Goal: Task Accomplishment & Management: Manage account settings

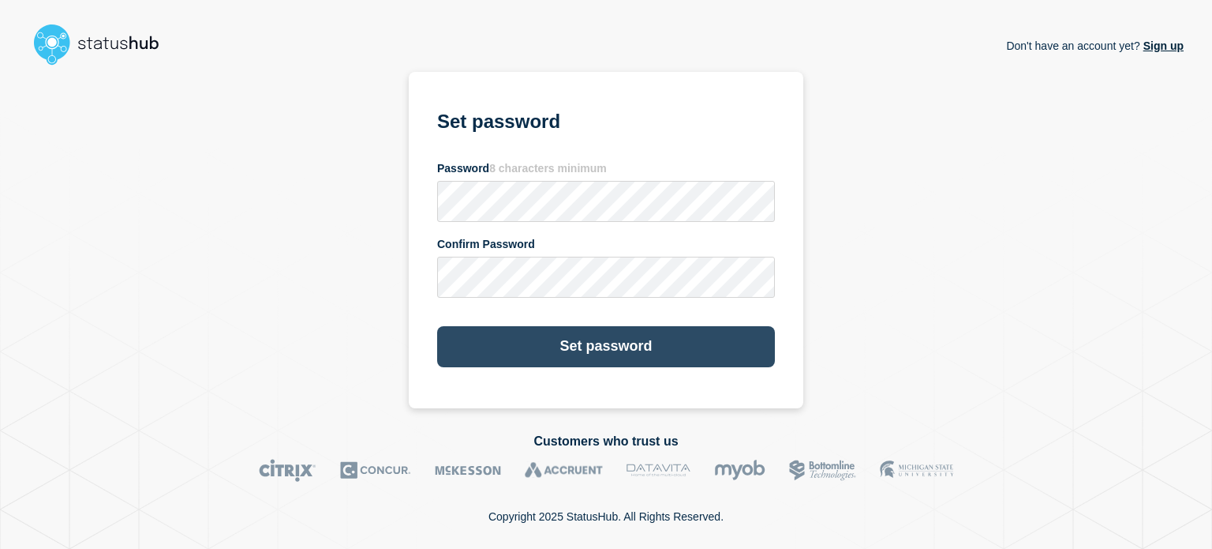
click at [515, 351] on button "Set password" at bounding box center [606, 346] width 338 height 41
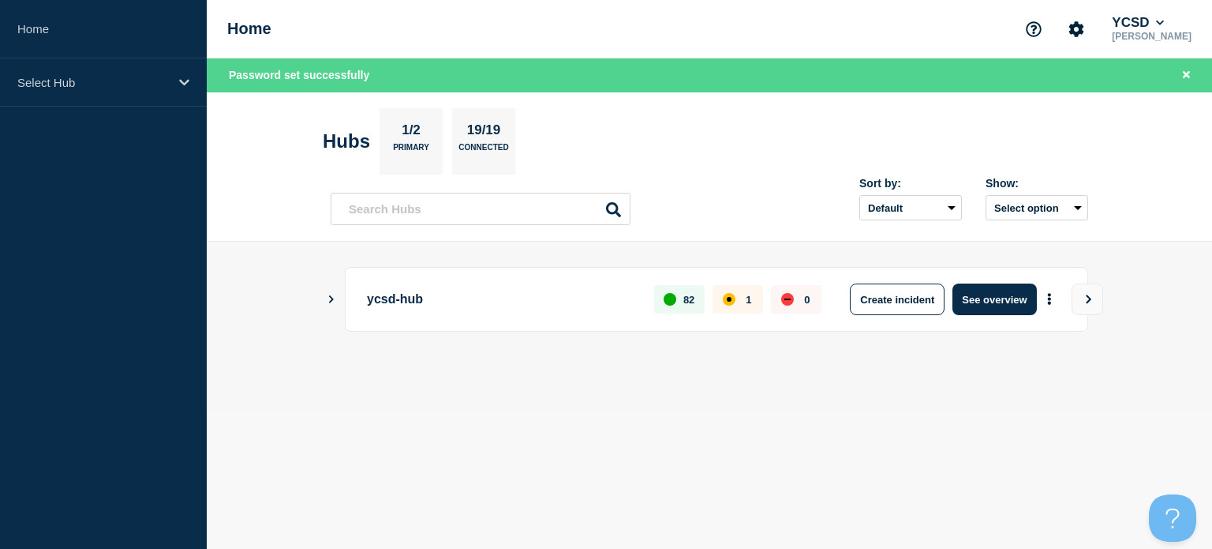
click at [328, 297] on icon "Show Connected Hubs" at bounding box center [331, 298] width 10 height 8
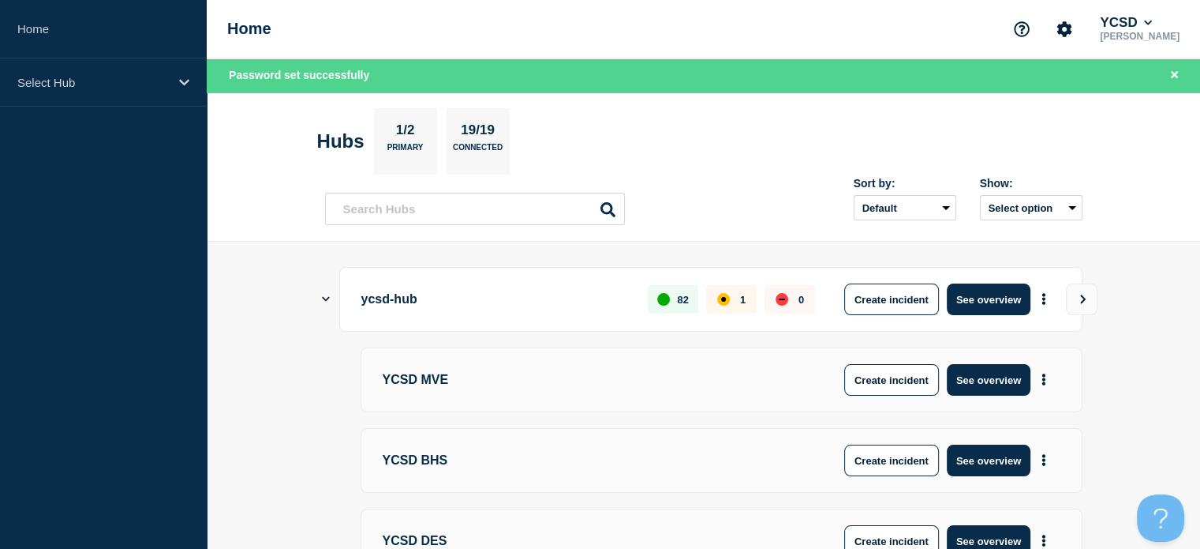
click at [328, 297] on icon "Show Connected Hubs" at bounding box center [326, 299] width 8 height 10
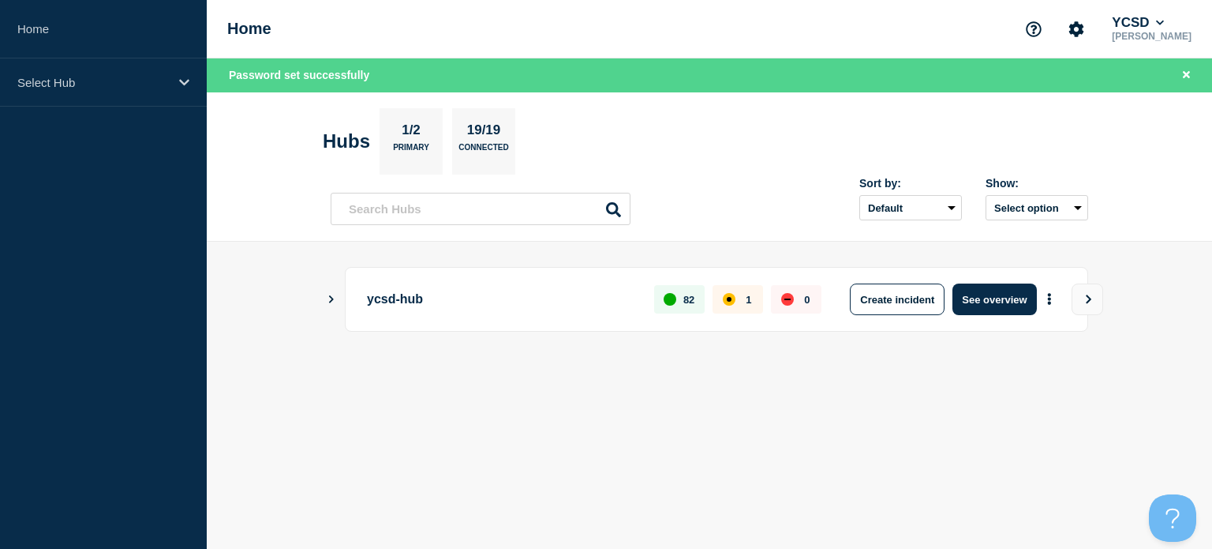
click at [496, 129] on p "19/19" at bounding box center [484, 132] width 46 height 21
click at [331, 329] on div "ycsd-hub 82 1 0 Create incident See overview" at bounding box center [710, 299] width 758 height 65
click at [323, 299] on main "ycsd-hub 82 1 0 Create incident See overview" at bounding box center [710, 326] width 1006 height 168
click at [327, 299] on icon "Show Connected Hubs" at bounding box center [331, 298] width 10 height 8
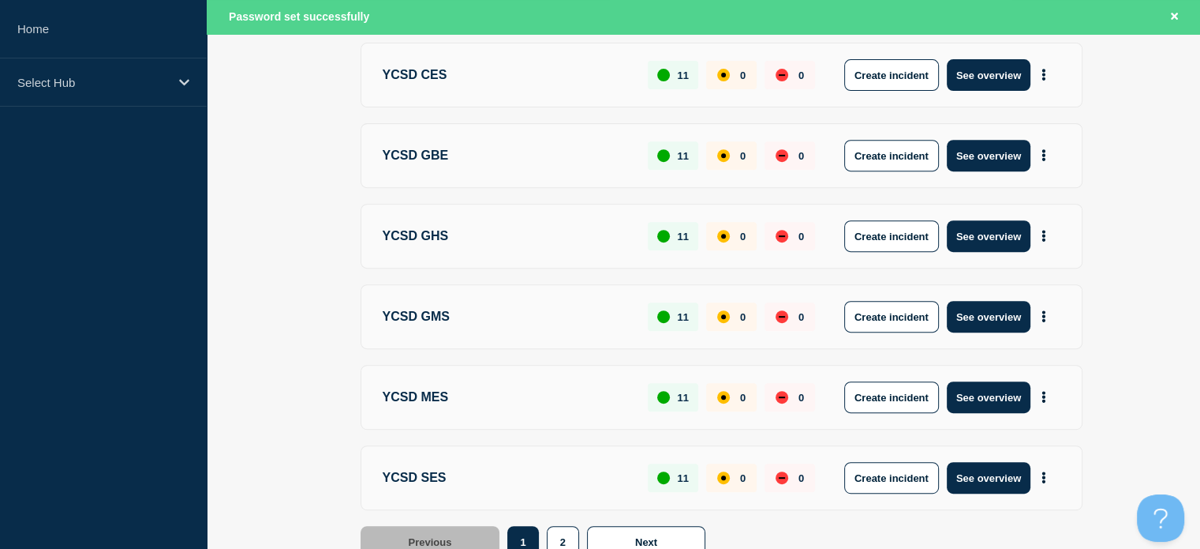
scroll to position [717, 0]
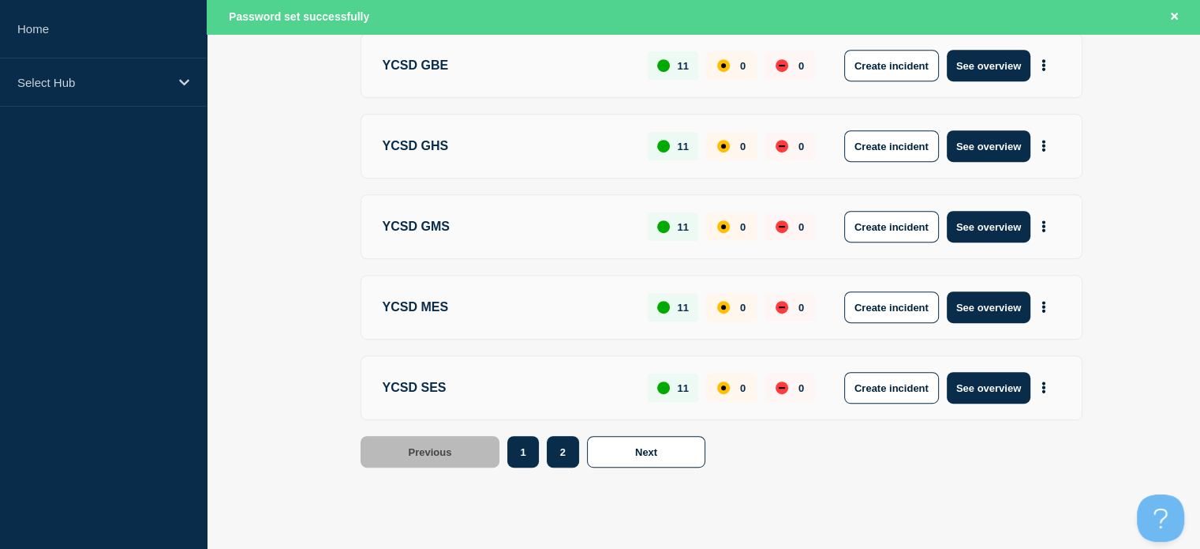
click at [575, 454] on button "2" at bounding box center [563, 452] width 32 height 32
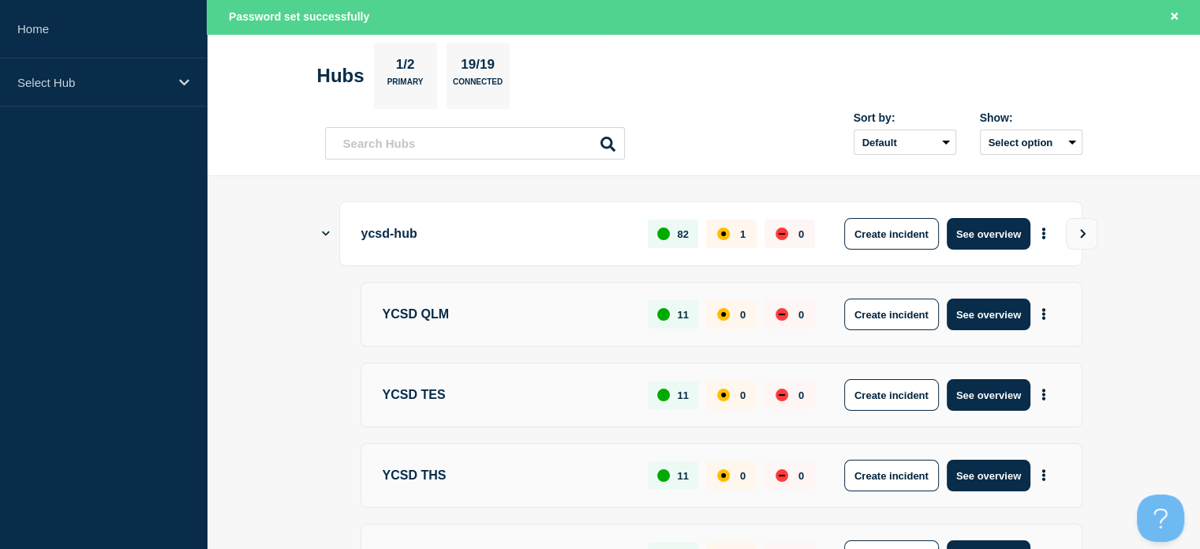
scroll to position [0, 0]
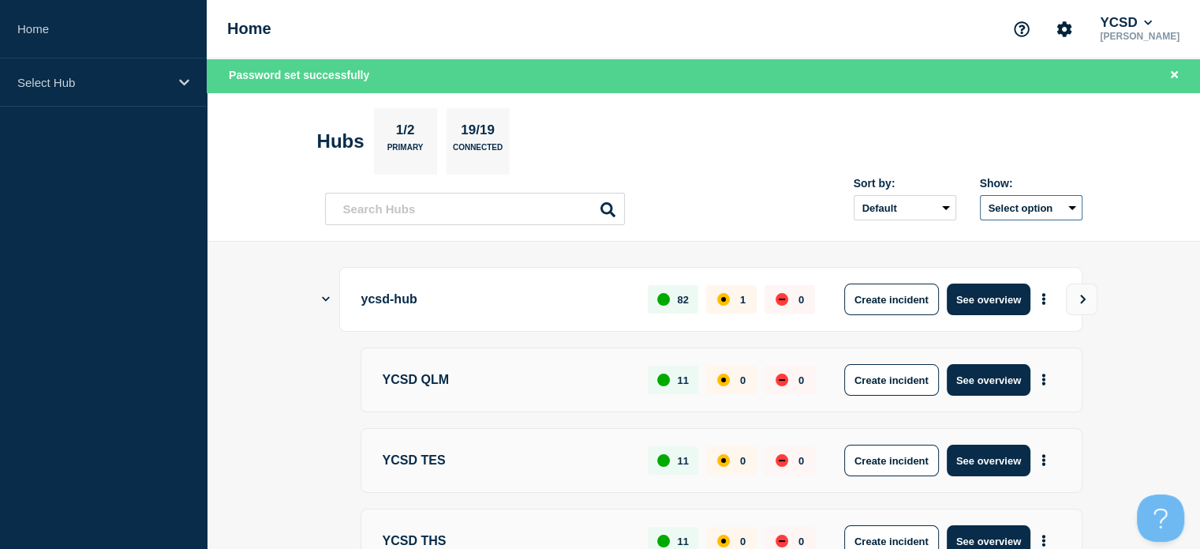
click at [1058, 198] on button "Select option" at bounding box center [1031, 207] width 103 height 25
click at [1033, 264] on span "Open incidents Hubs" at bounding box center [1026, 269] width 87 height 24
click at [1044, 204] on button "Select option" at bounding box center [1031, 207] width 103 height 25
click at [972, 261] on input "openIncidentsHubs checkbox" at bounding box center [970, 265] width 10 height 10
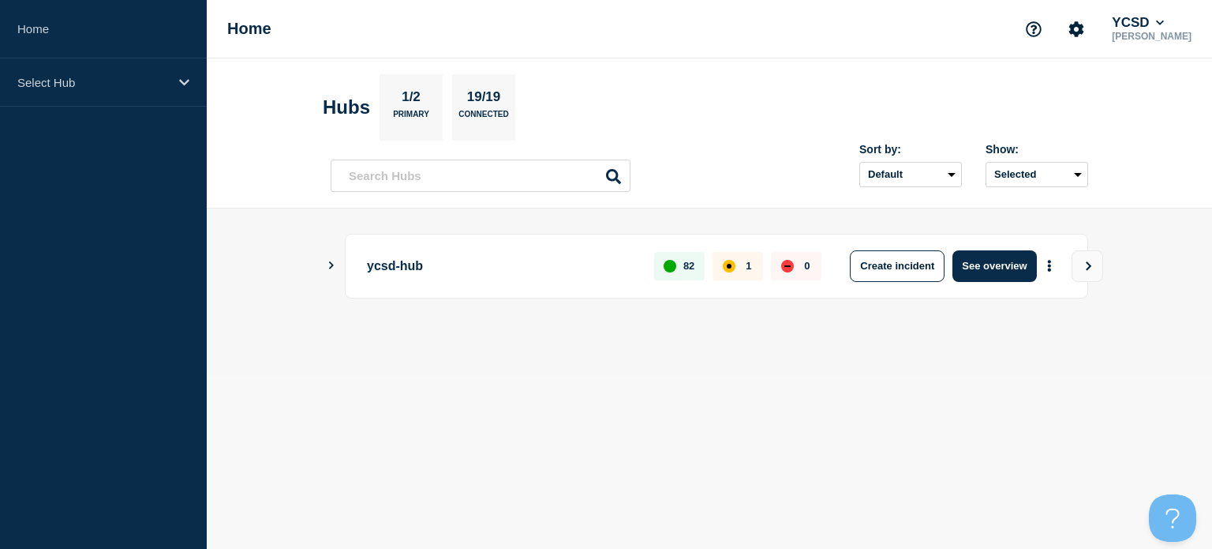
click at [330, 266] on icon "Show Connected Hubs" at bounding box center [331, 265] width 5 height 8
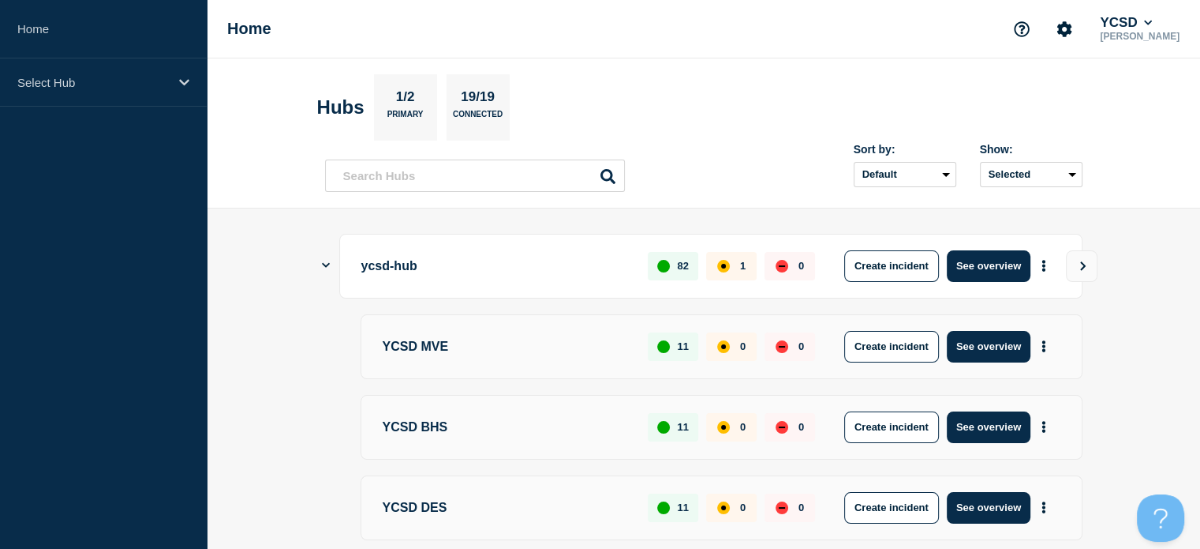
click at [731, 267] on div "1" at bounding box center [731, 266] width 51 height 28
click at [1075, 265] on button "View" at bounding box center [1082, 266] width 32 height 32
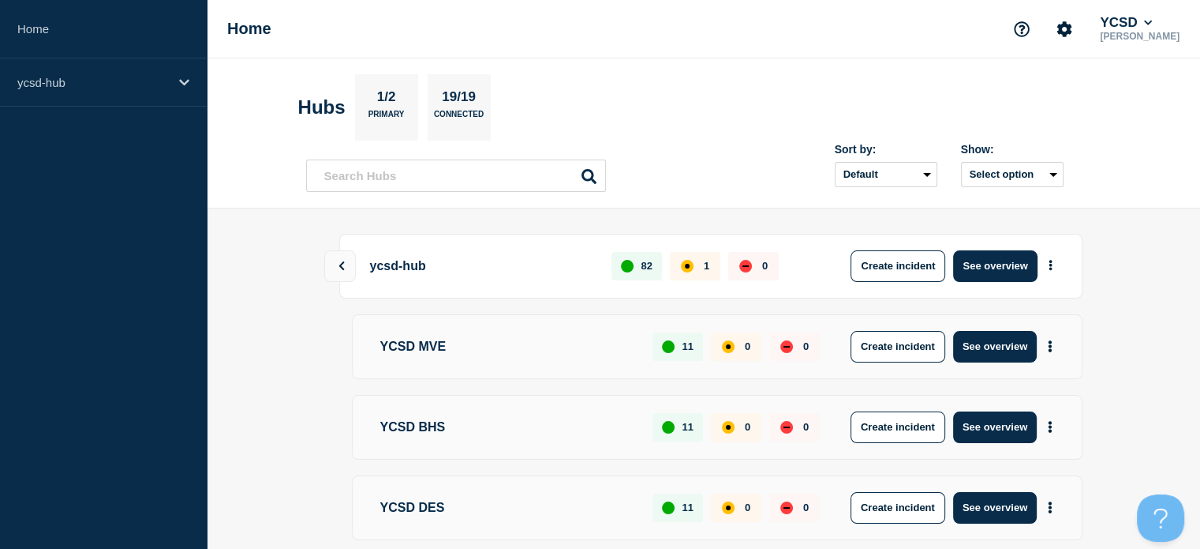
click at [693, 274] on div "Create incident See overview" at bounding box center [872, 266] width 377 height 32
click at [1006, 269] on button "See overview" at bounding box center [995, 266] width 84 height 32
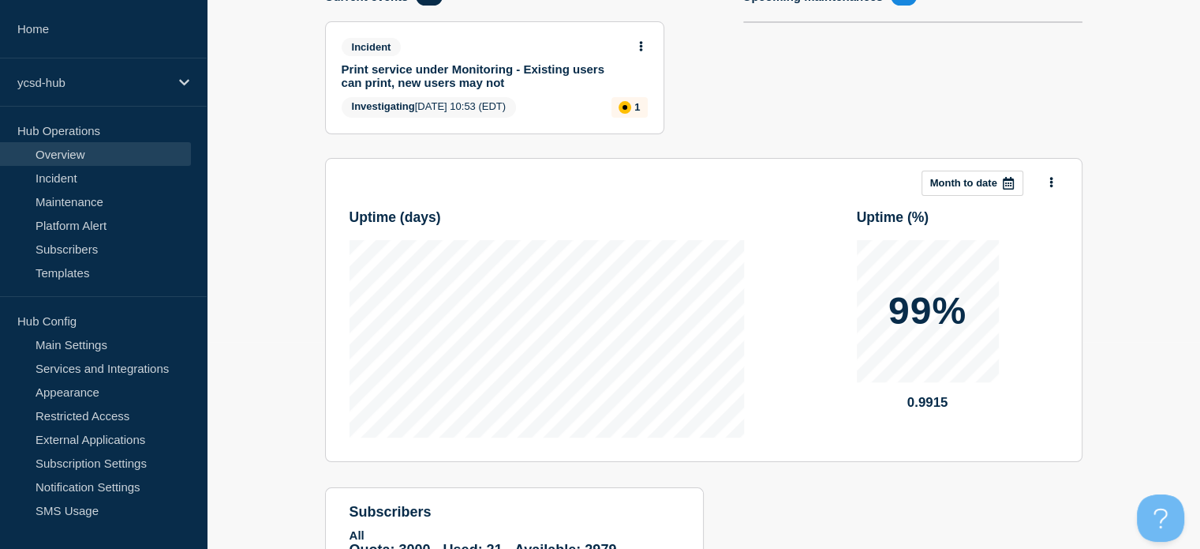
scroll to position [206, 0]
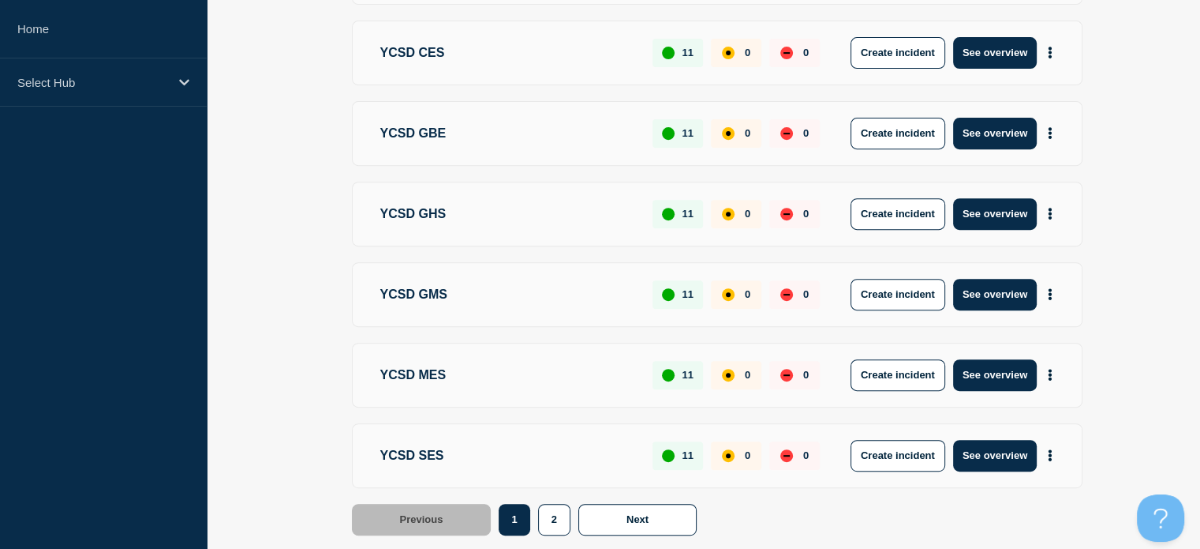
scroll to position [617, 0]
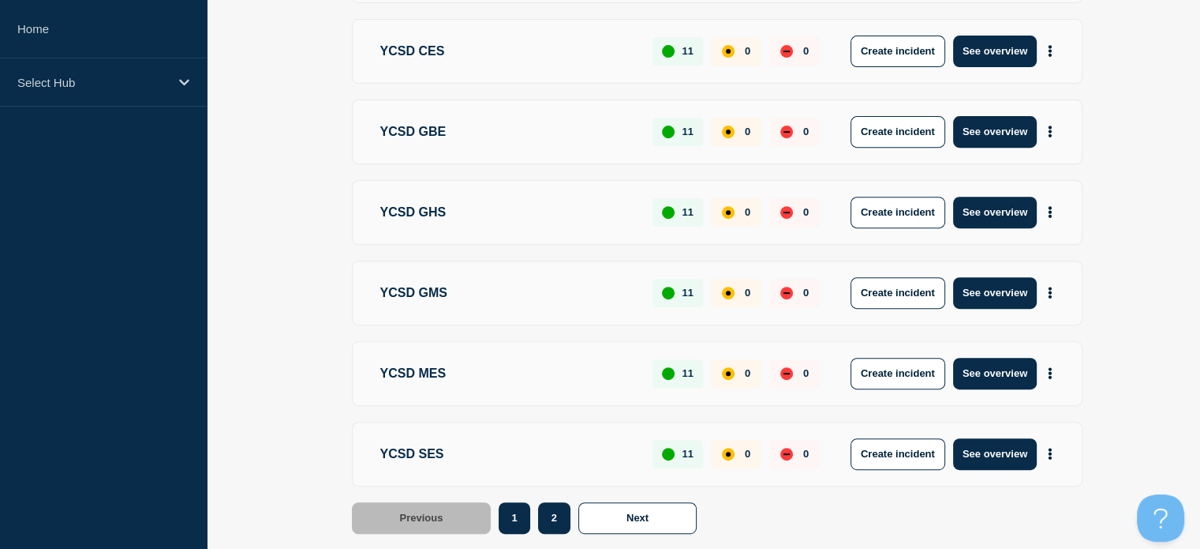
click at [552, 502] on button "2" at bounding box center [554, 518] width 32 height 32
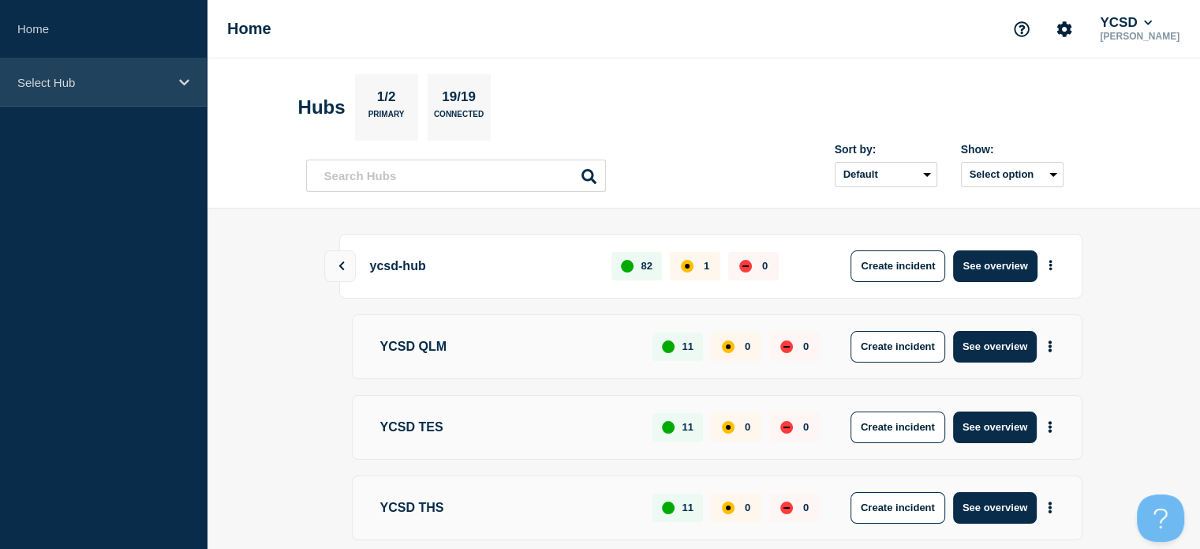
click at [177, 90] on div "Select Hub" at bounding box center [103, 82] width 207 height 48
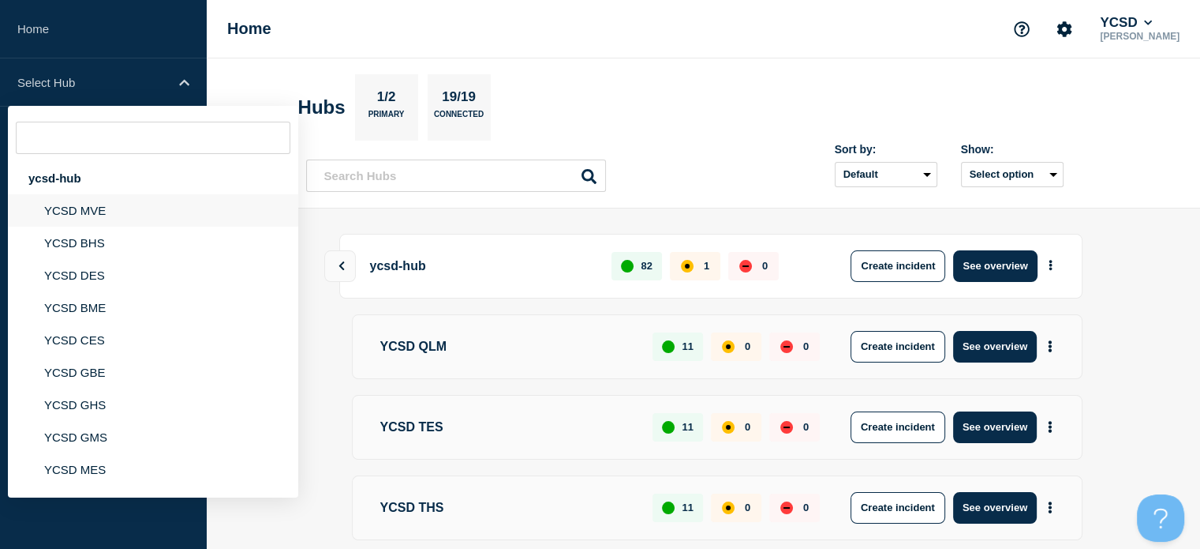
click at [88, 227] on li "YCSD MVE" at bounding box center [153, 243] width 290 height 32
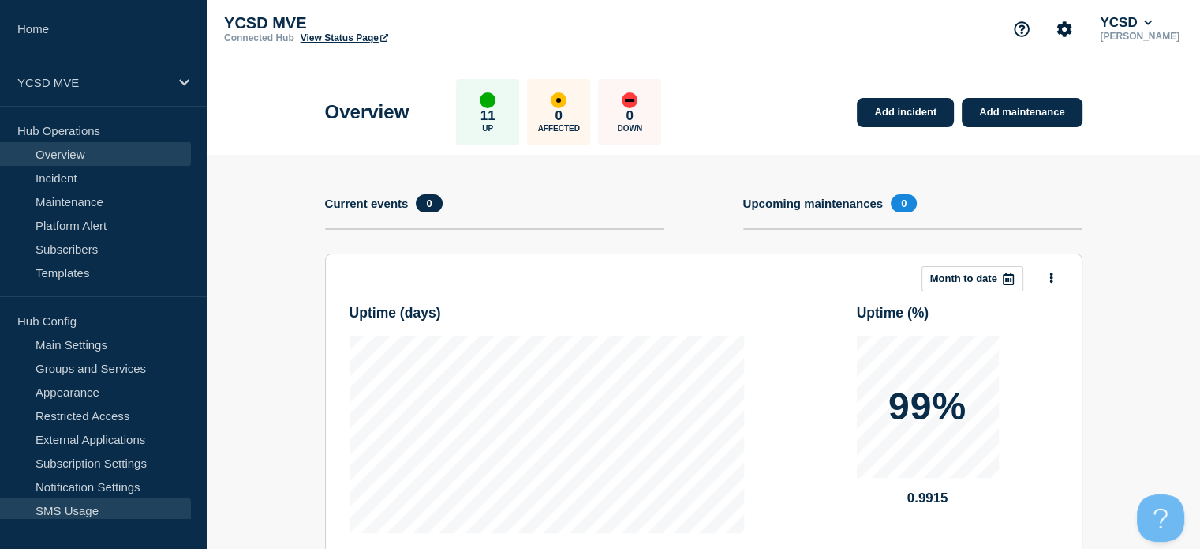
click at [56, 514] on link "SMS Usage" at bounding box center [95, 510] width 191 height 24
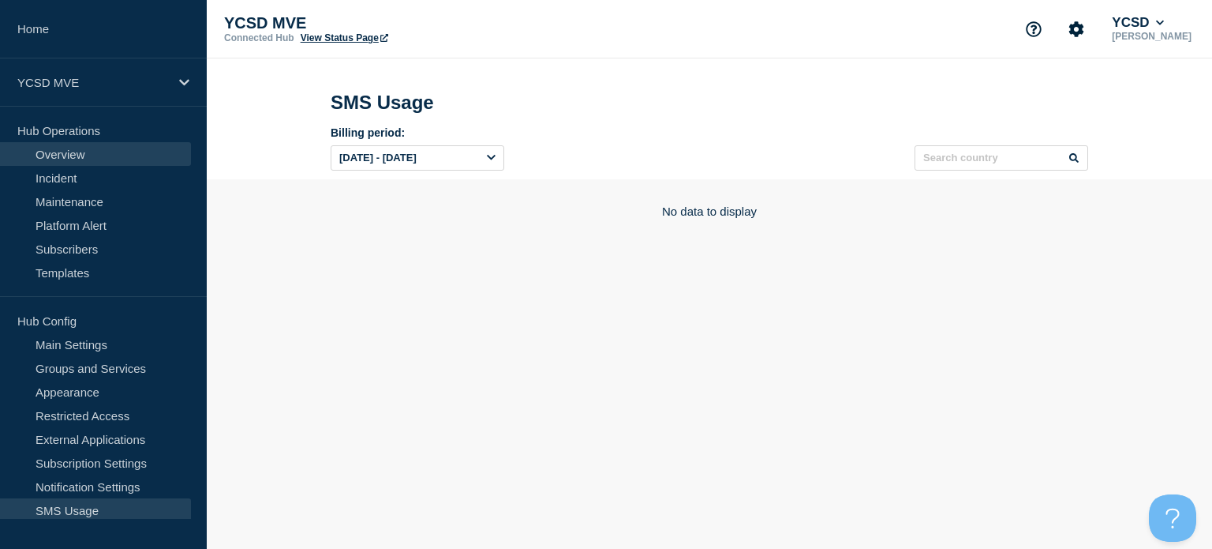
click at [76, 149] on link "Overview" at bounding box center [95, 154] width 191 height 24
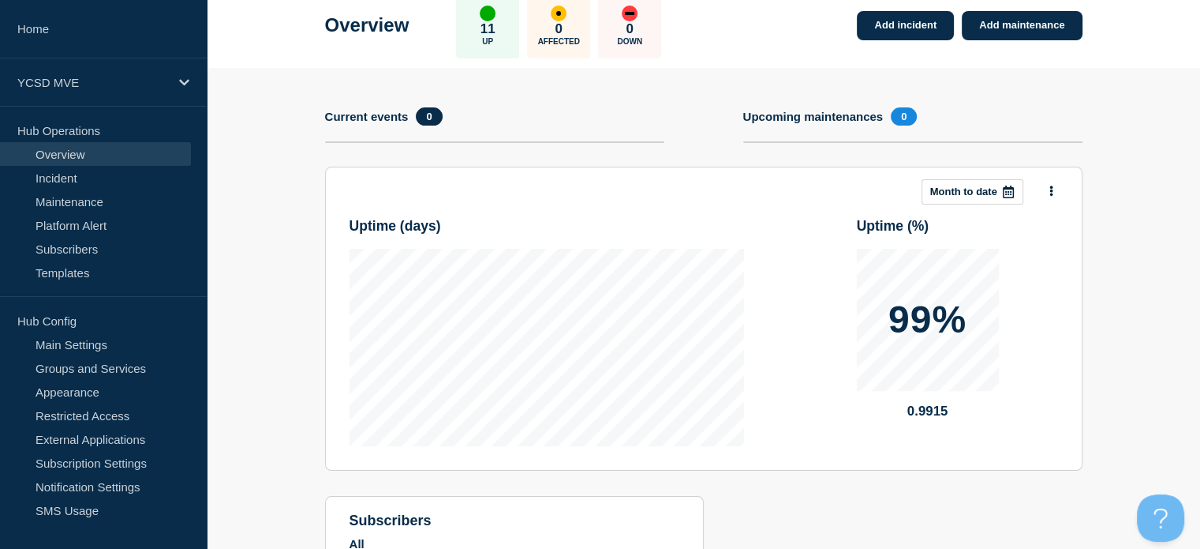
scroll to position [95, 0]
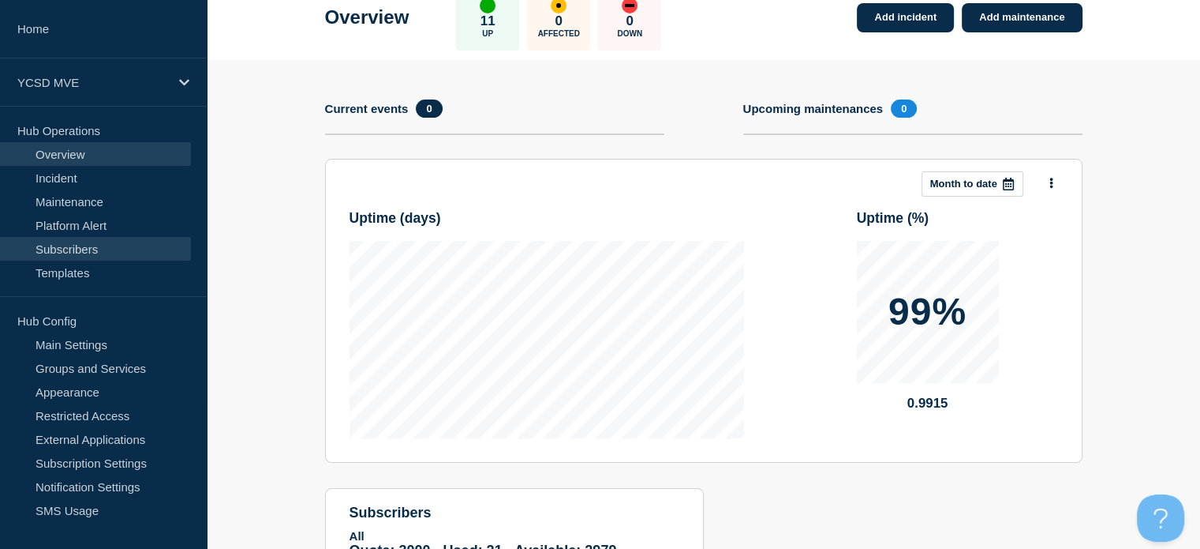
click at [99, 245] on link "Subscribers" at bounding box center [95, 249] width 191 height 24
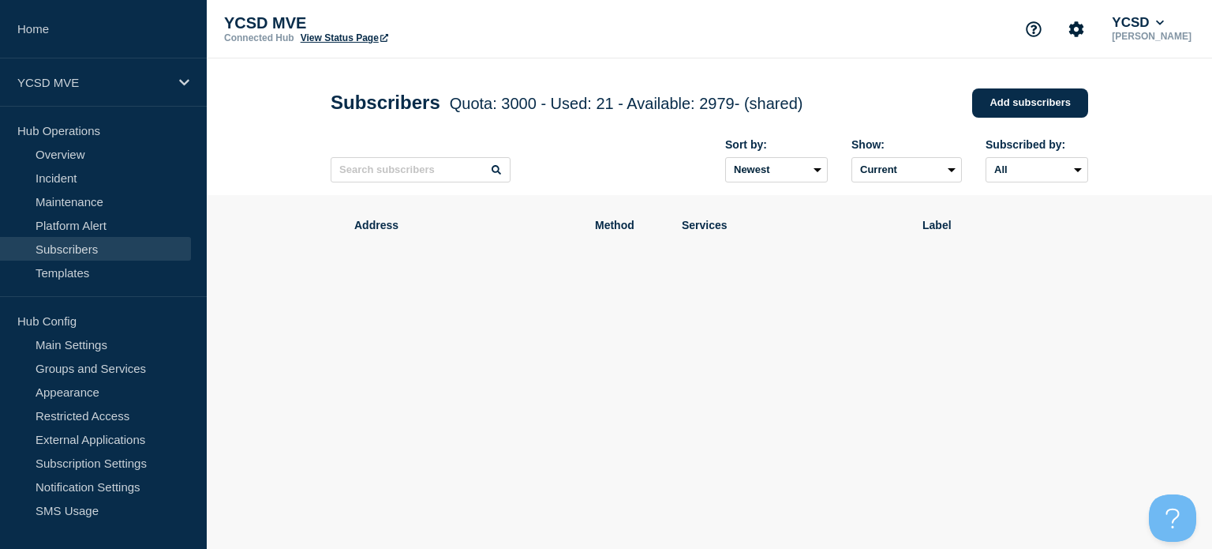
click at [328, 42] on link "View Status Page" at bounding box center [345, 37] width 88 height 11
click at [73, 132] on p "Hub Operations" at bounding box center [103, 130] width 207 height 24
click at [69, 148] on link "Overview" at bounding box center [95, 154] width 191 height 24
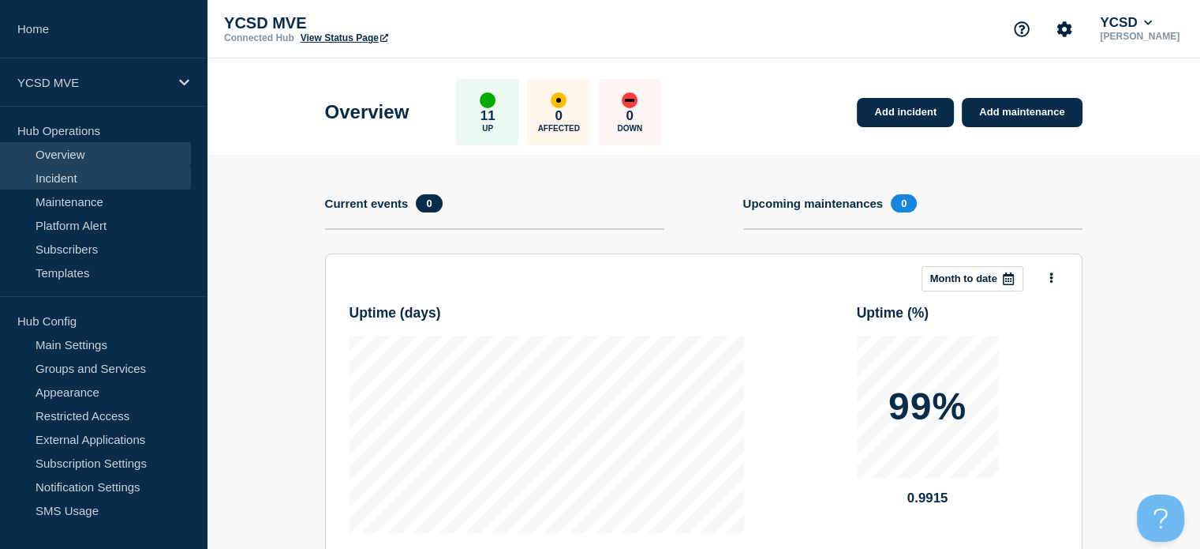
click at [103, 179] on link "Incident" at bounding box center [95, 178] width 191 height 24
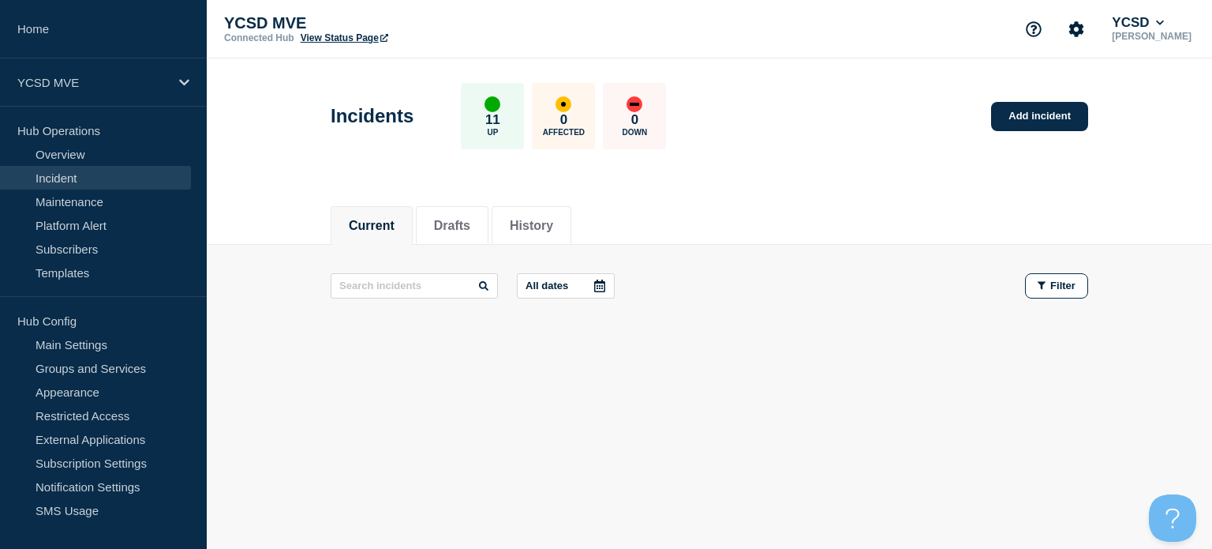
click at [92, 129] on p "Hub Operations" at bounding box center [103, 130] width 207 height 24
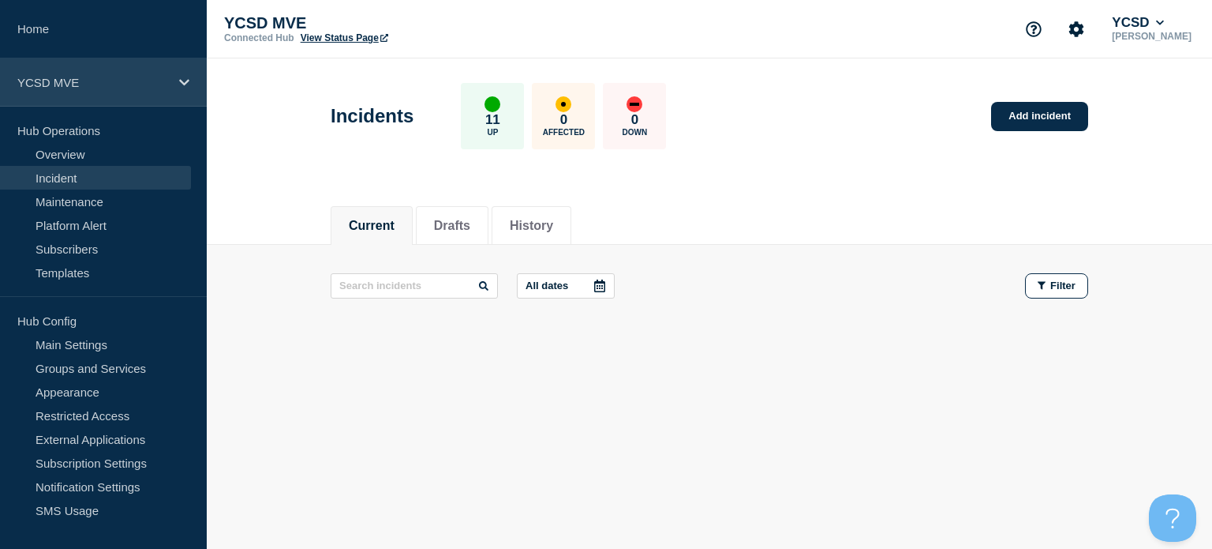
click at [179, 83] on icon at bounding box center [184, 83] width 10 height 12
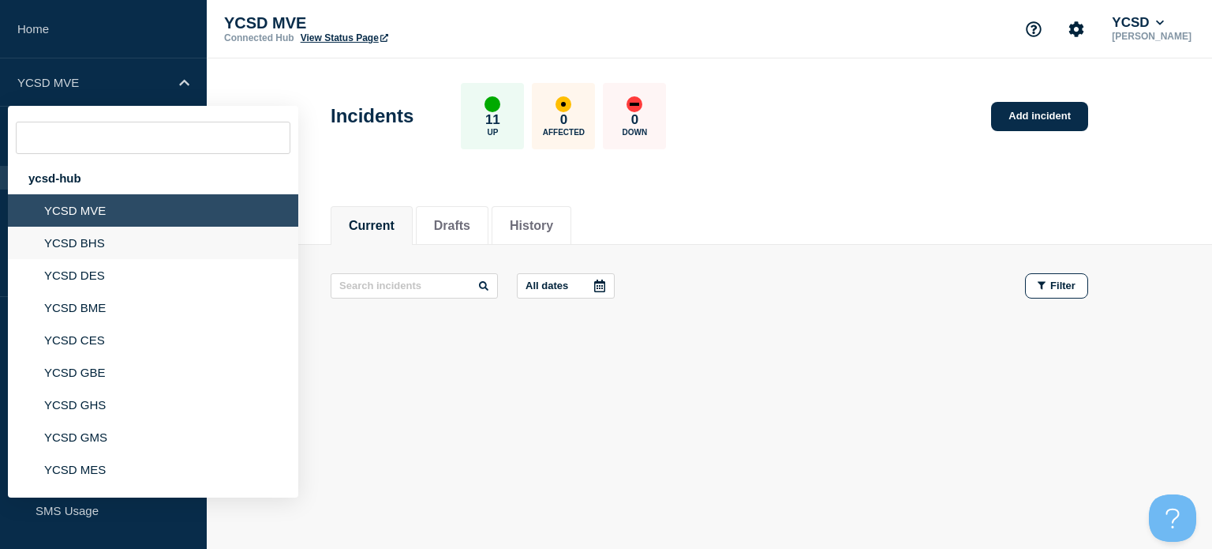
click at [82, 259] on li "YCSD BHS" at bounding box center [153, 275] width 290 height 32
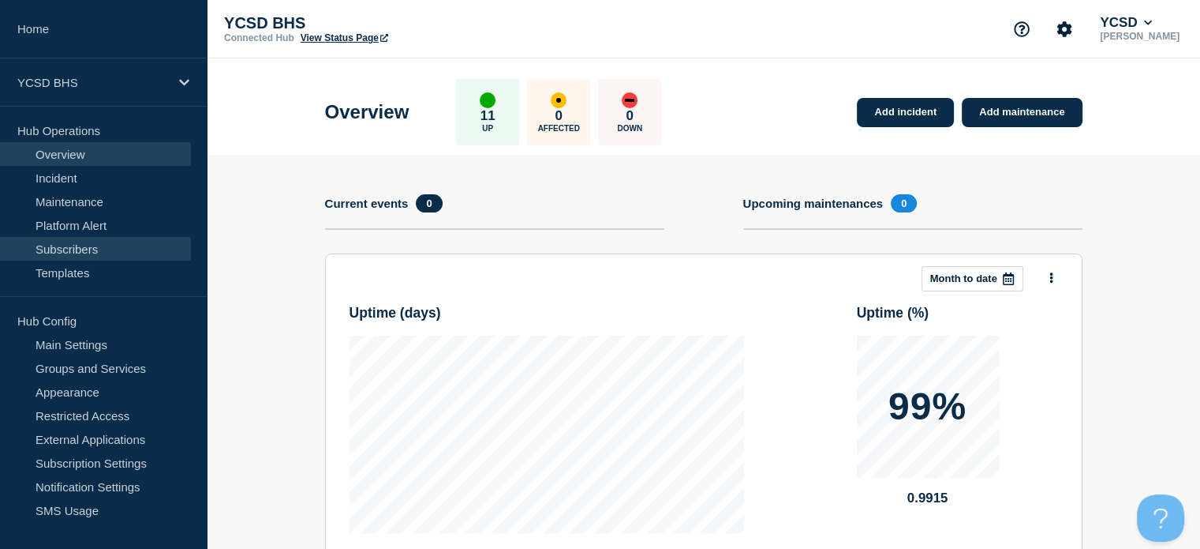
click at [82, 249] on link "Subscribers" at bounding box center [95, 249] width 191 height 24
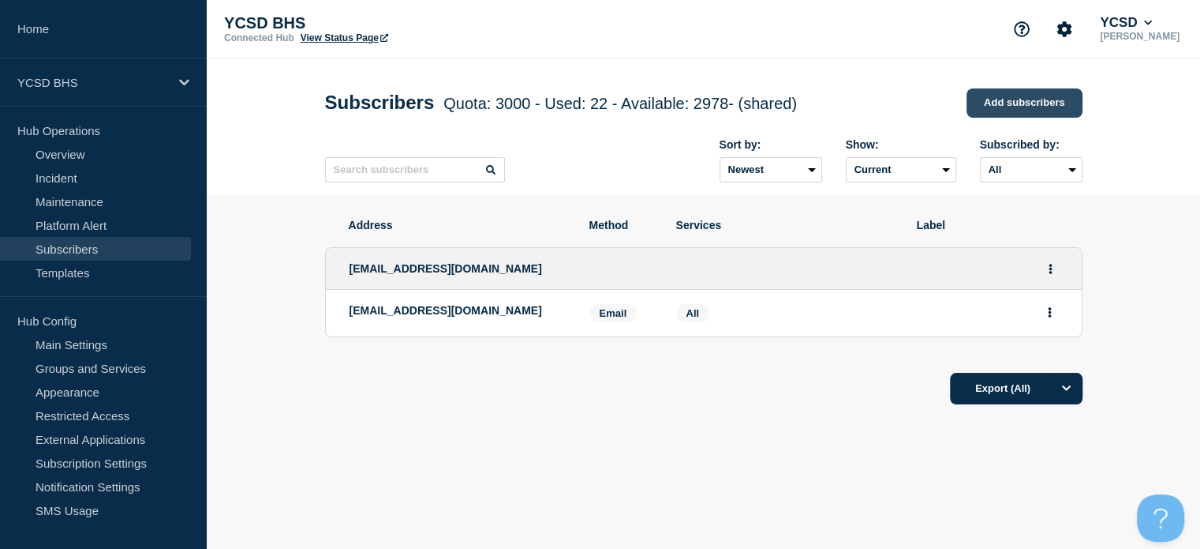
click at [1023, 93] on link "Add subscribers" at bounding box center [1025, 102] width 116 height 29
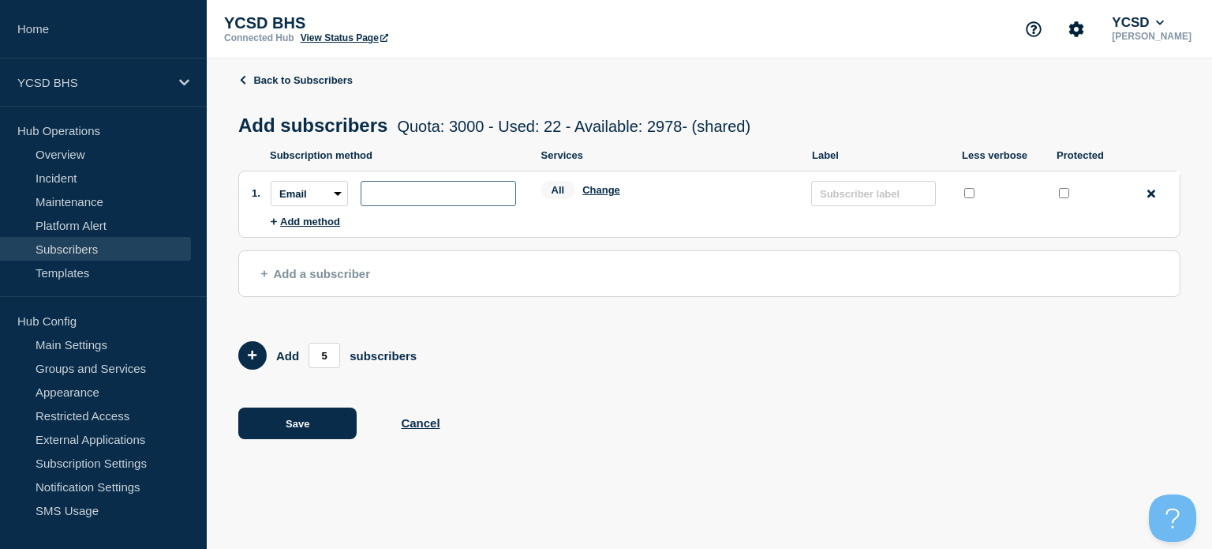
click at [445, 200] on input "subscription-address" at bounding box center [438, 193] width 155 height 25
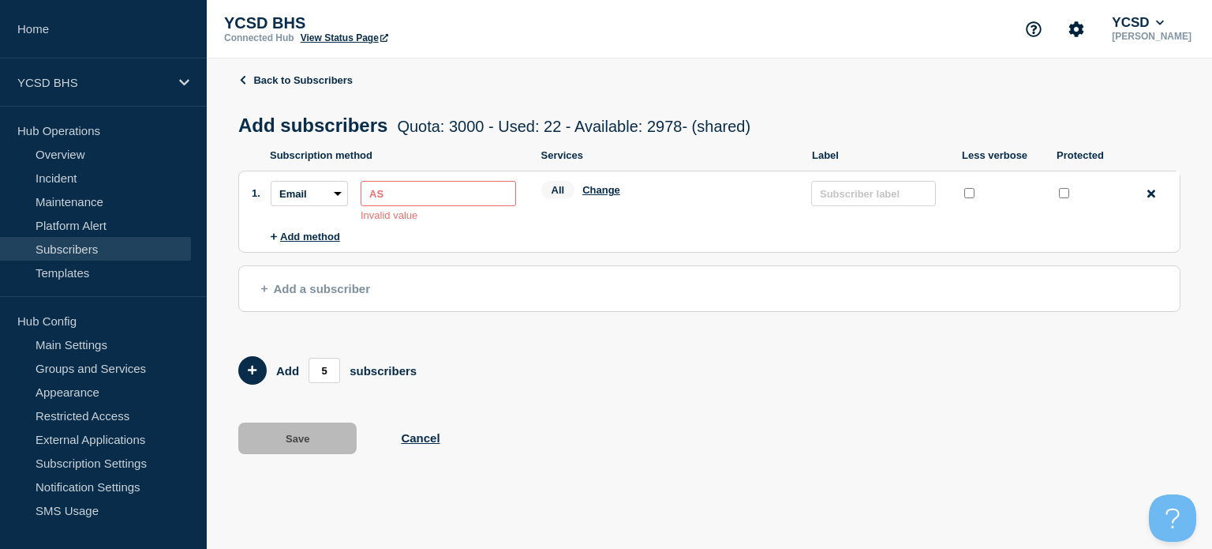
type input "A"
click at [314, 242] on button "Add method" at bounding box center [305, 236] width 69 height 12
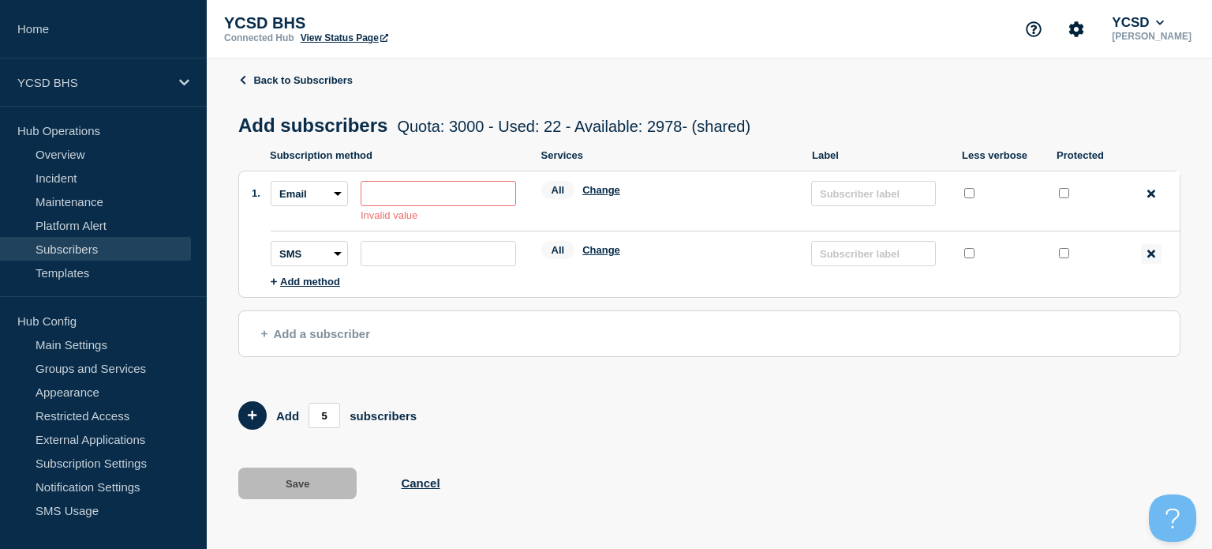
click at [1152, 256] on icon at bounding box center [1152, 253] width 8 height 8
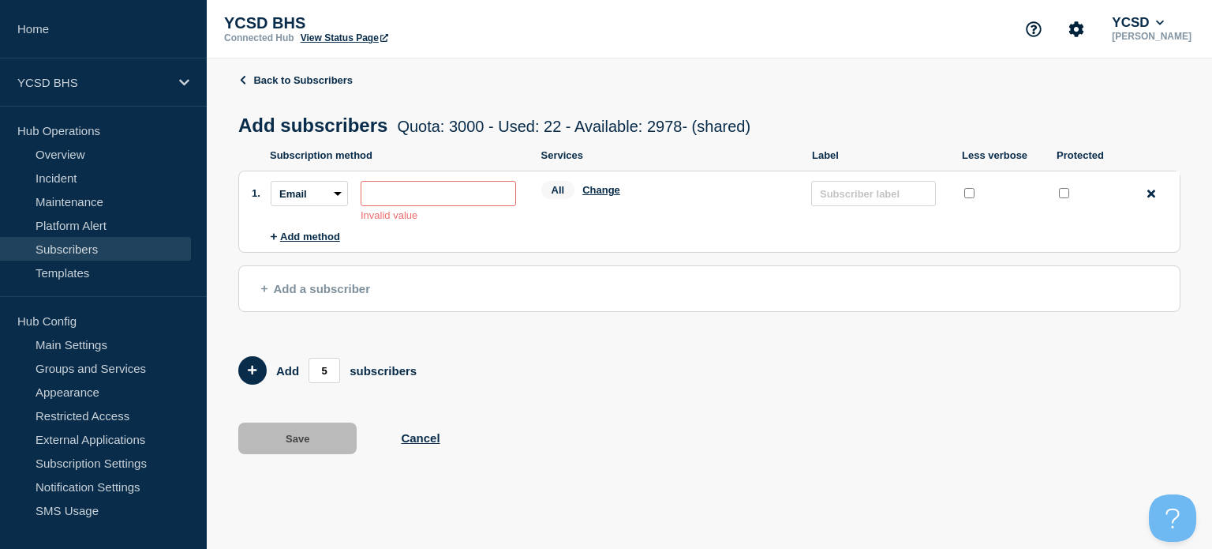
click at [559, 191] on span "All" at bounding box center [558, 190] width 34 height 18
click at [412, 202] on input "subscription-address" at bounding box center [438, 193] width 155 height 25
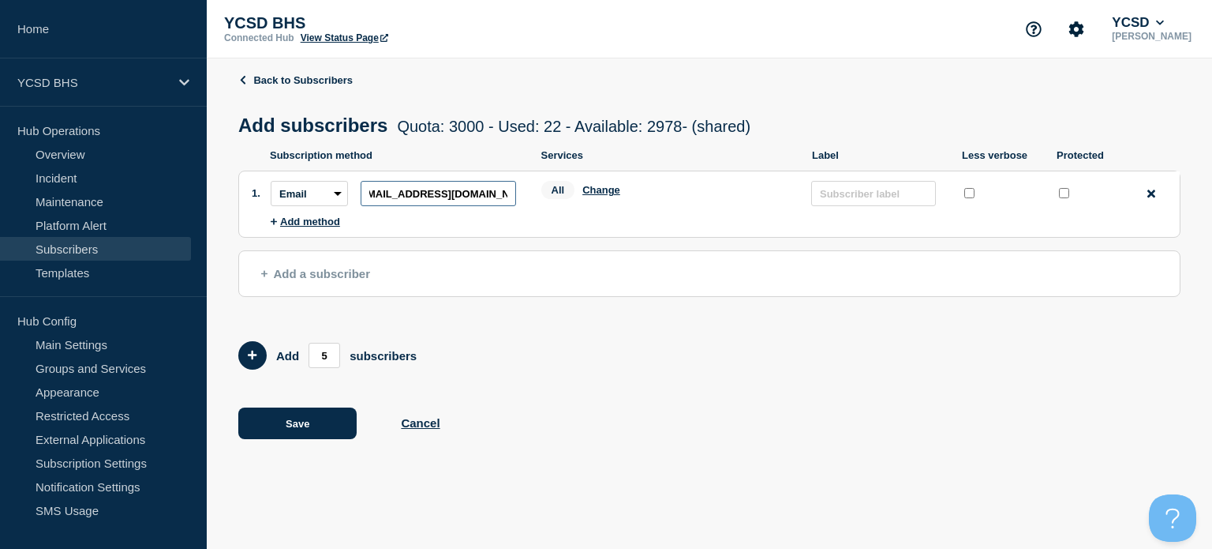
click at [412, 202] on input "[EMAIL_ADDRESS][DOMAIN_NAME]" at bounding box center [438, 193] width 155 height 25
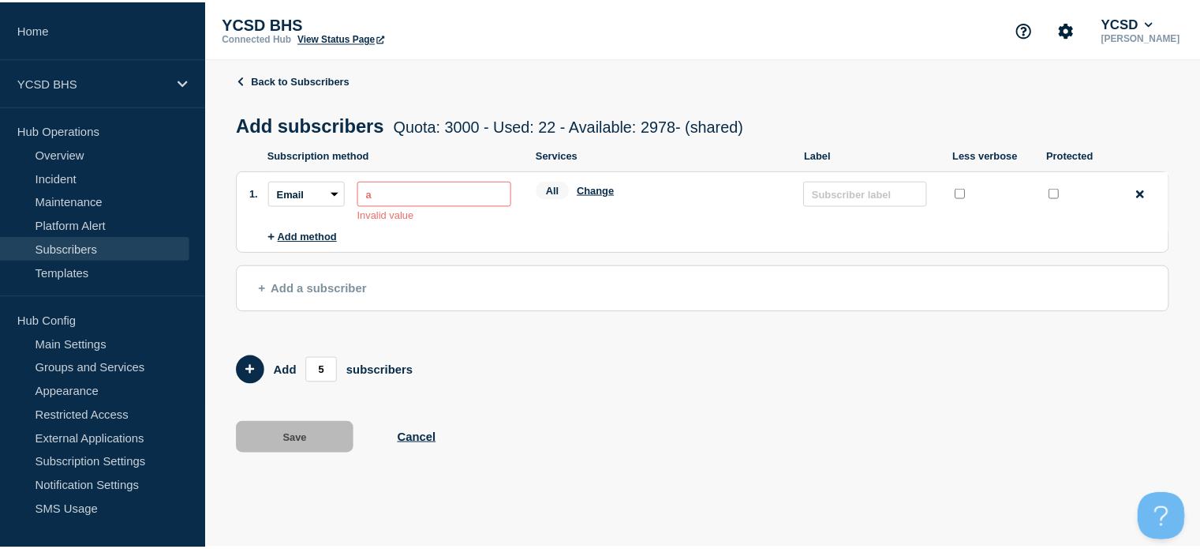
scroll to position [0, 0]
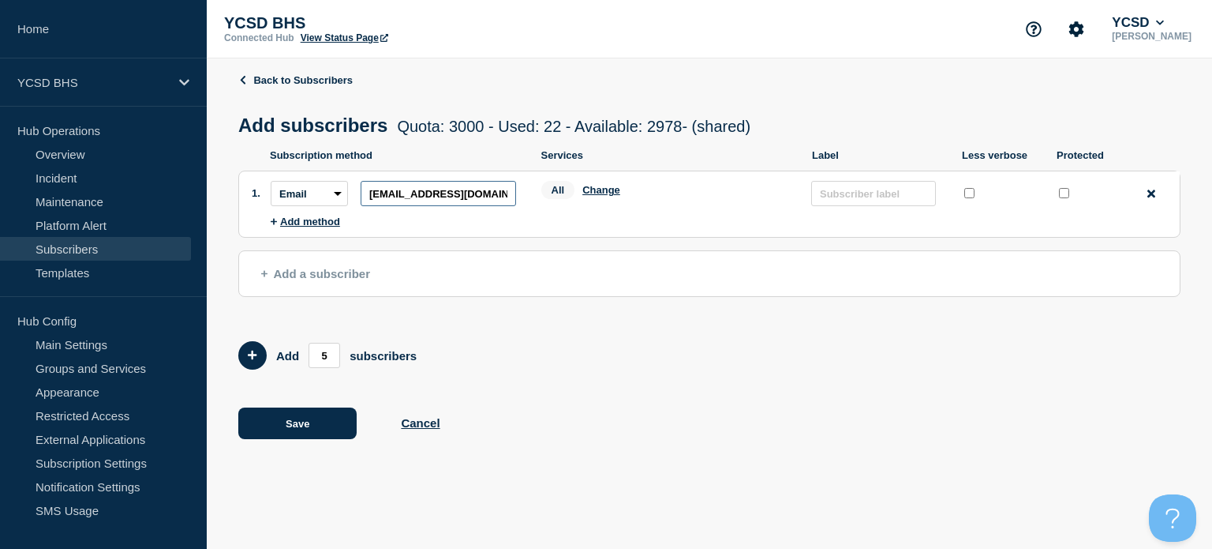
type input "[EMAIL_ADDRESS][DOMAIN_NAME]"
click at [560, 190] on span "All" at bounding box center [558, 190] width 34 height 18
click at [294, 227] on button "Add method" at bounding box center [305, 221] width 69 height 12
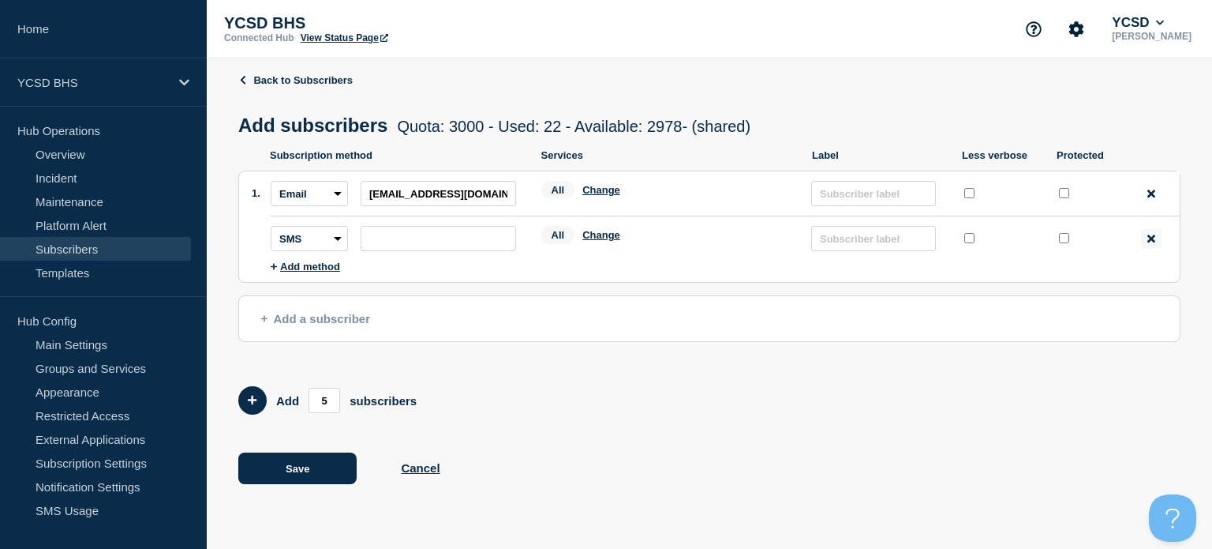
click at [1149, 249] on div "Remove method" at bounding box center [1151, 239] width 21 height 20
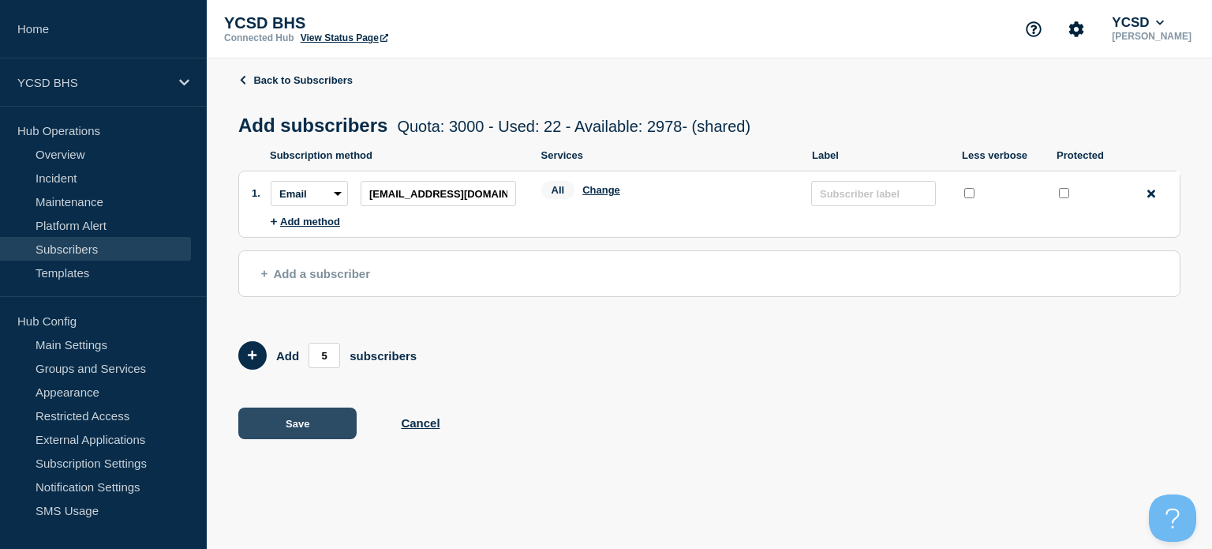
click at [268, 422] on button "Save" at bounding box center [297, 423] width 118 height 32
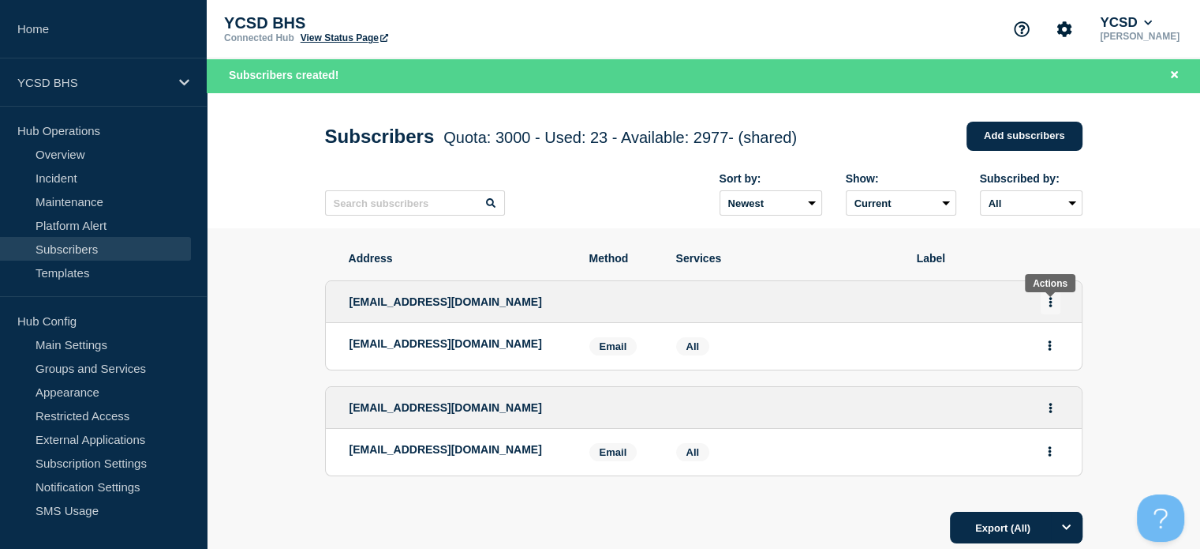
click at [1050, 304] on icon "Actions" at bounding box center [1050, 302] width 3 height 10
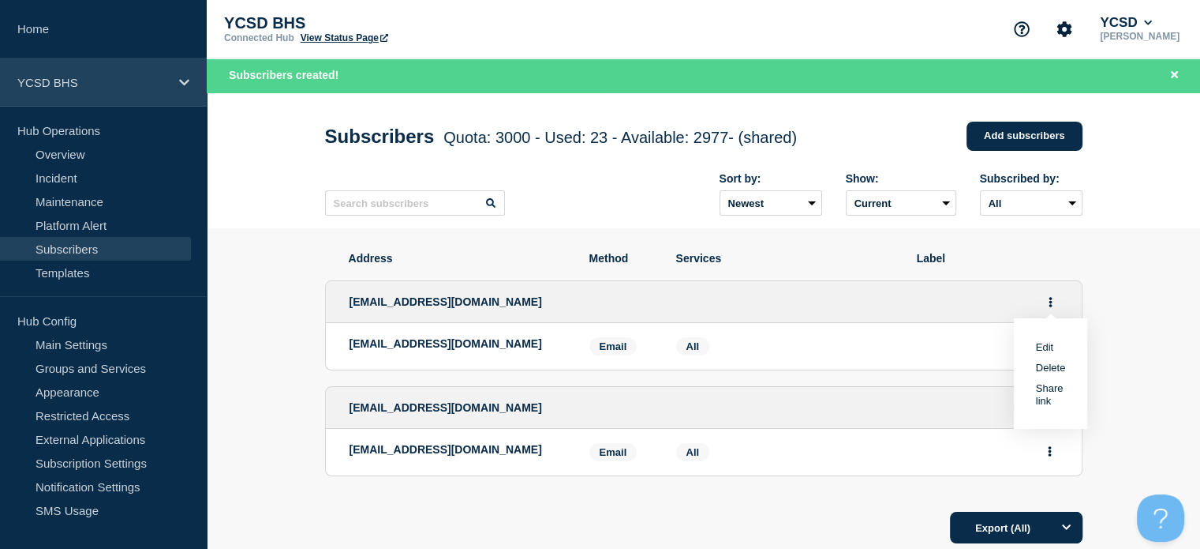
click at [183, 73] on div "YCSD BHS" at bounding box center [103, 82] width 207 height 48
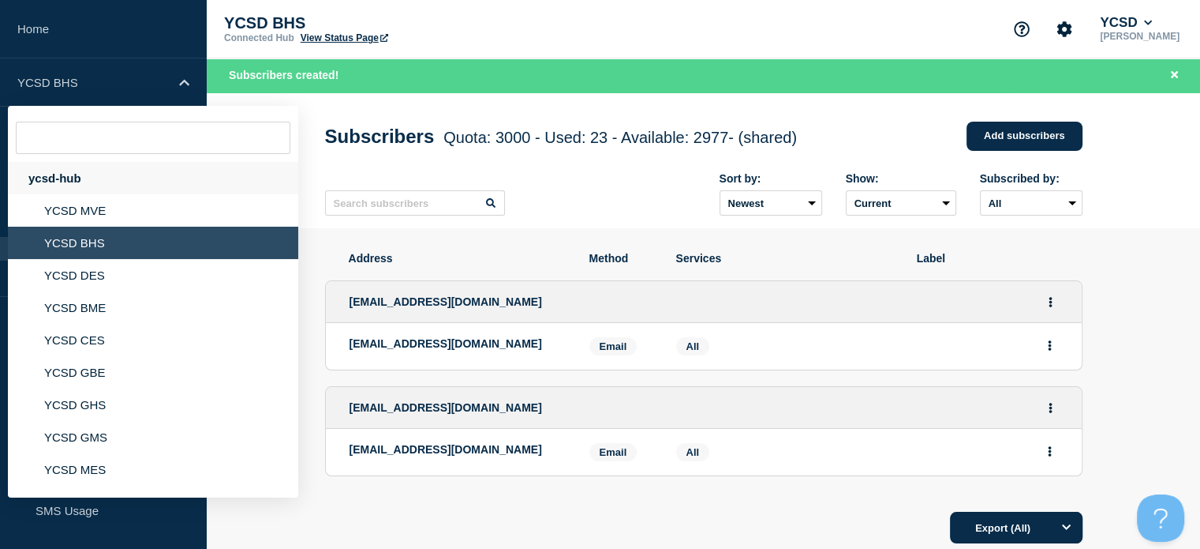
click at [73, 182] on div "ycsd-hub" at bounding box center [153, 178] width 290 height 32
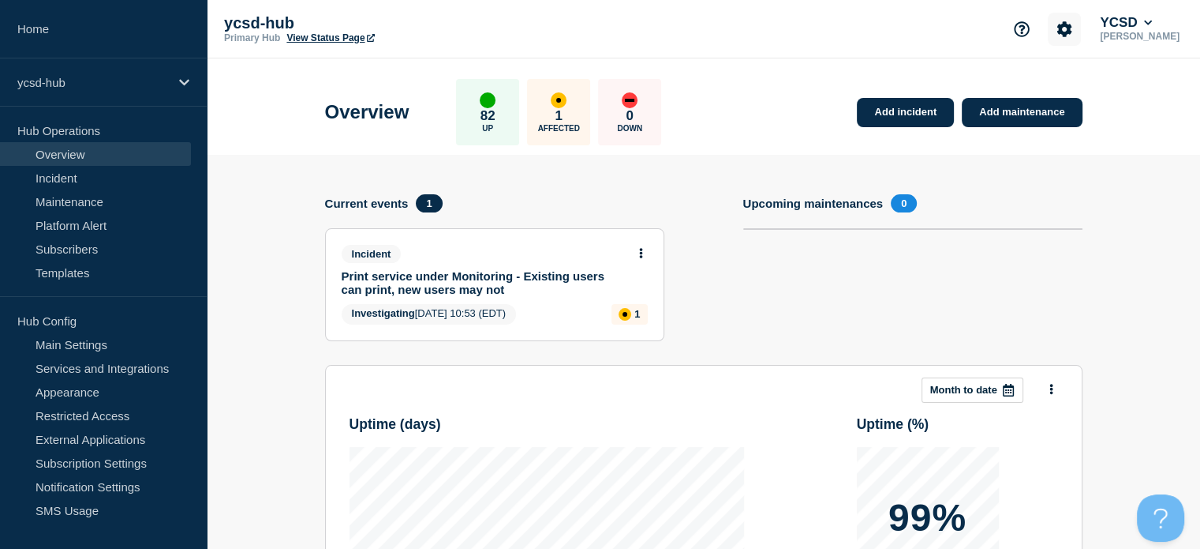
click at [1073, 32] on icon "Account settings" at bounding box center [1065, 28] width 15 height 15
click at [824, 262] on section "Upcoming maintenances 0" at bounding box center [913, 279] width 339 height 170
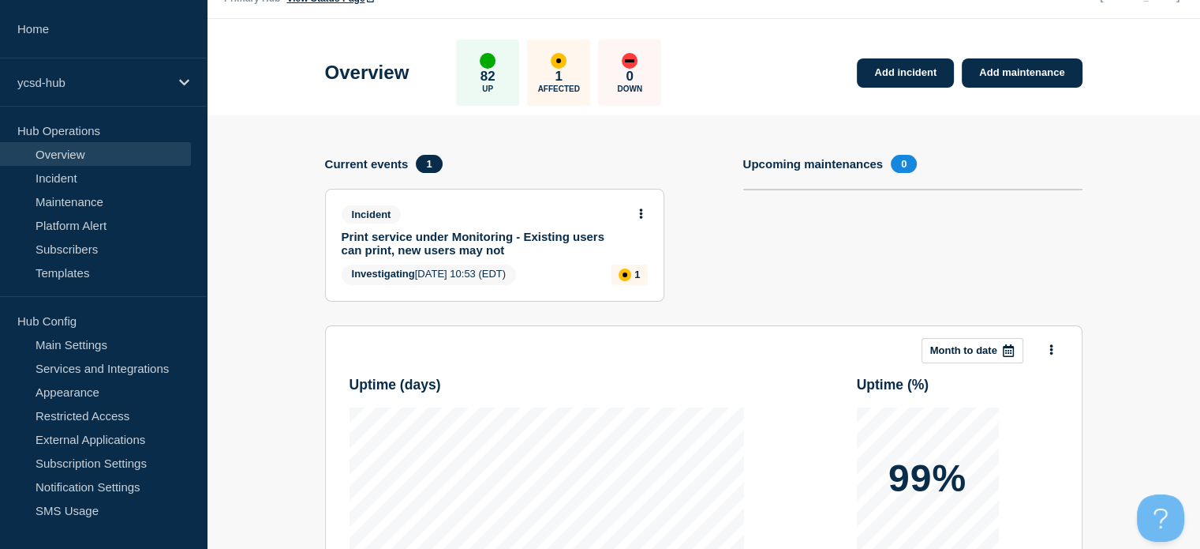
scroll to position [38, 0]
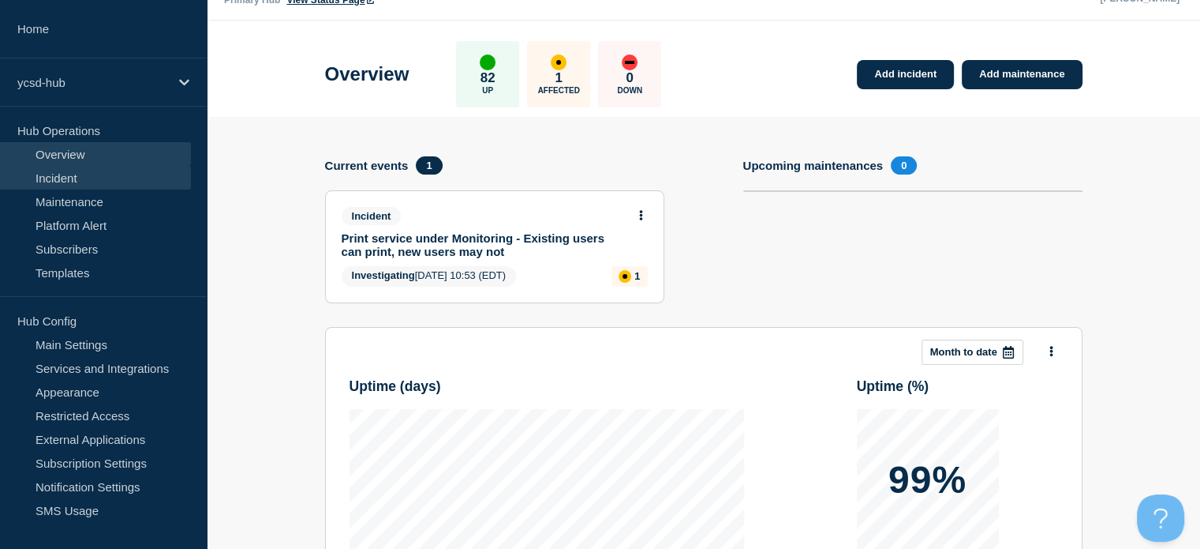
click at [96, 170] on link "Incident" at bounding box center [95, 178] width 191 height 24
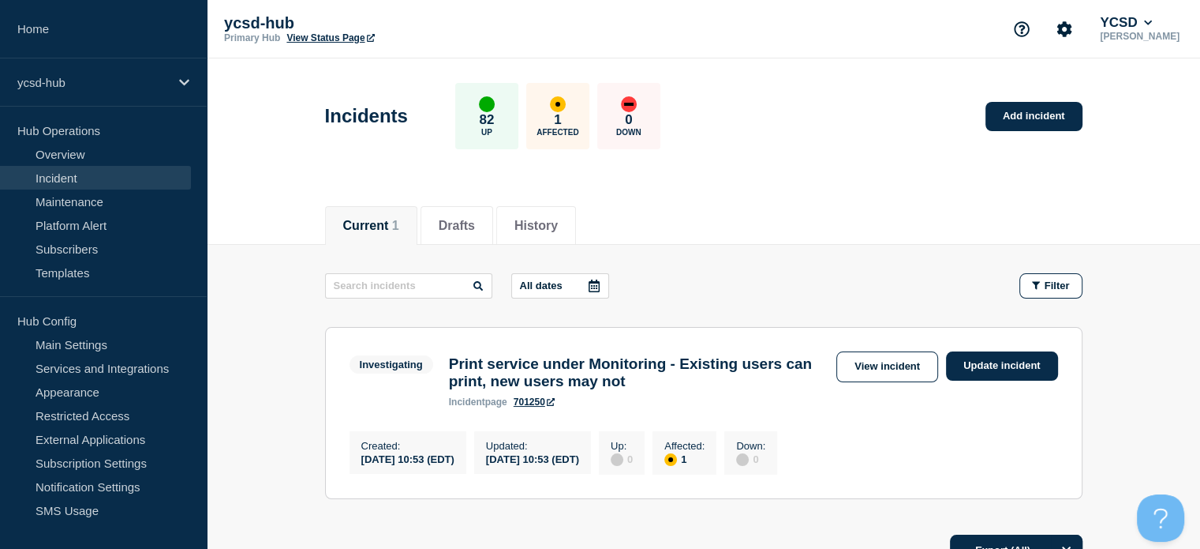
scroll to position [168, 0]
